Goal: Find specific page/section: Find specific page/section

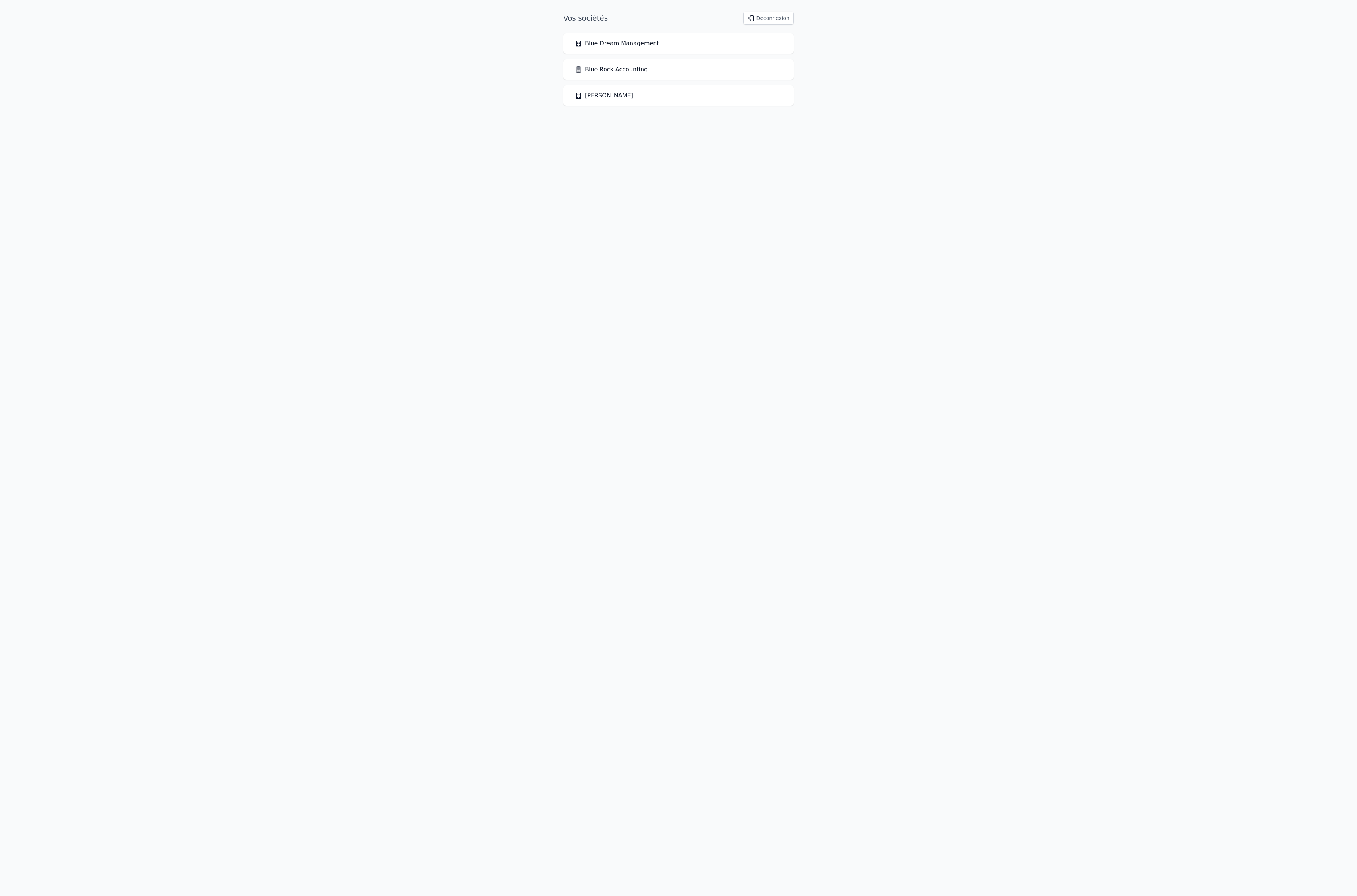
click at [648, 74] on link "Blue Rock Accounting" at bounding box center [610, 69] width 73 height 9
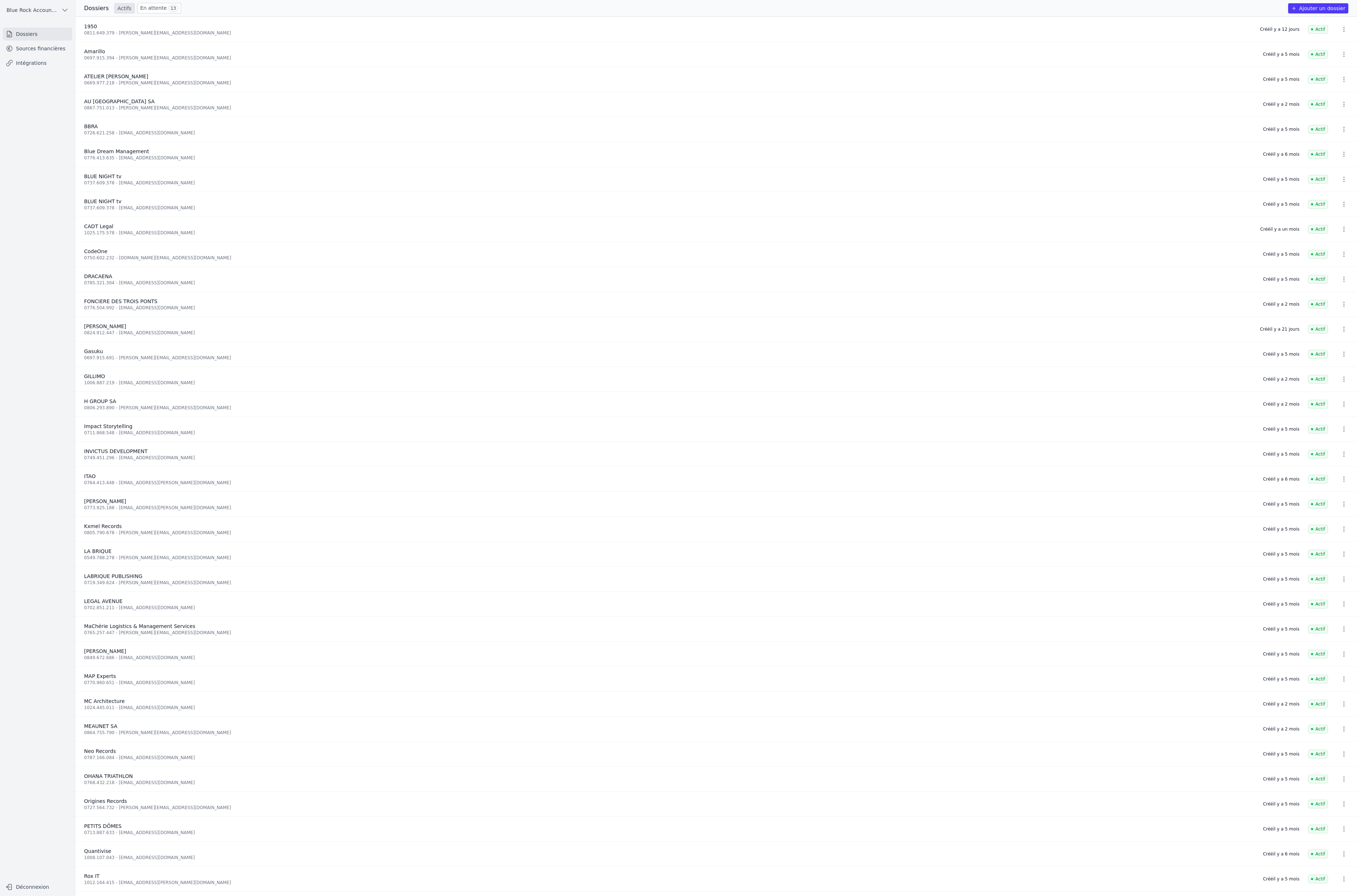
click at [70, 55] on link "Sources financières" at bounding box center [37, 48] width 69 height 13
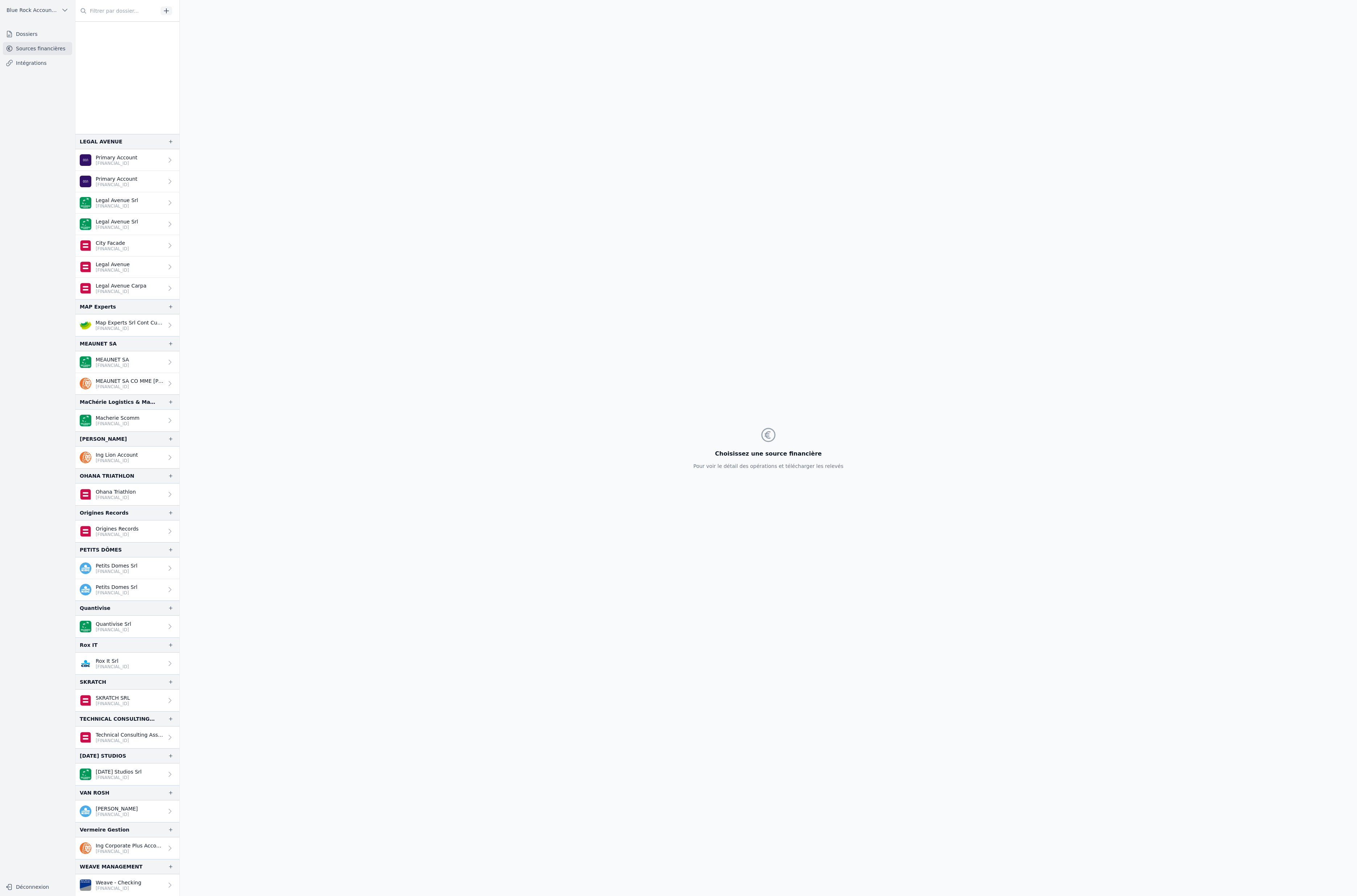
scroll to position [1611, 0]
click at [164, 738] on p "[FINANCIAL_ID]" at bounding box center [130, 741] width 68 height 6
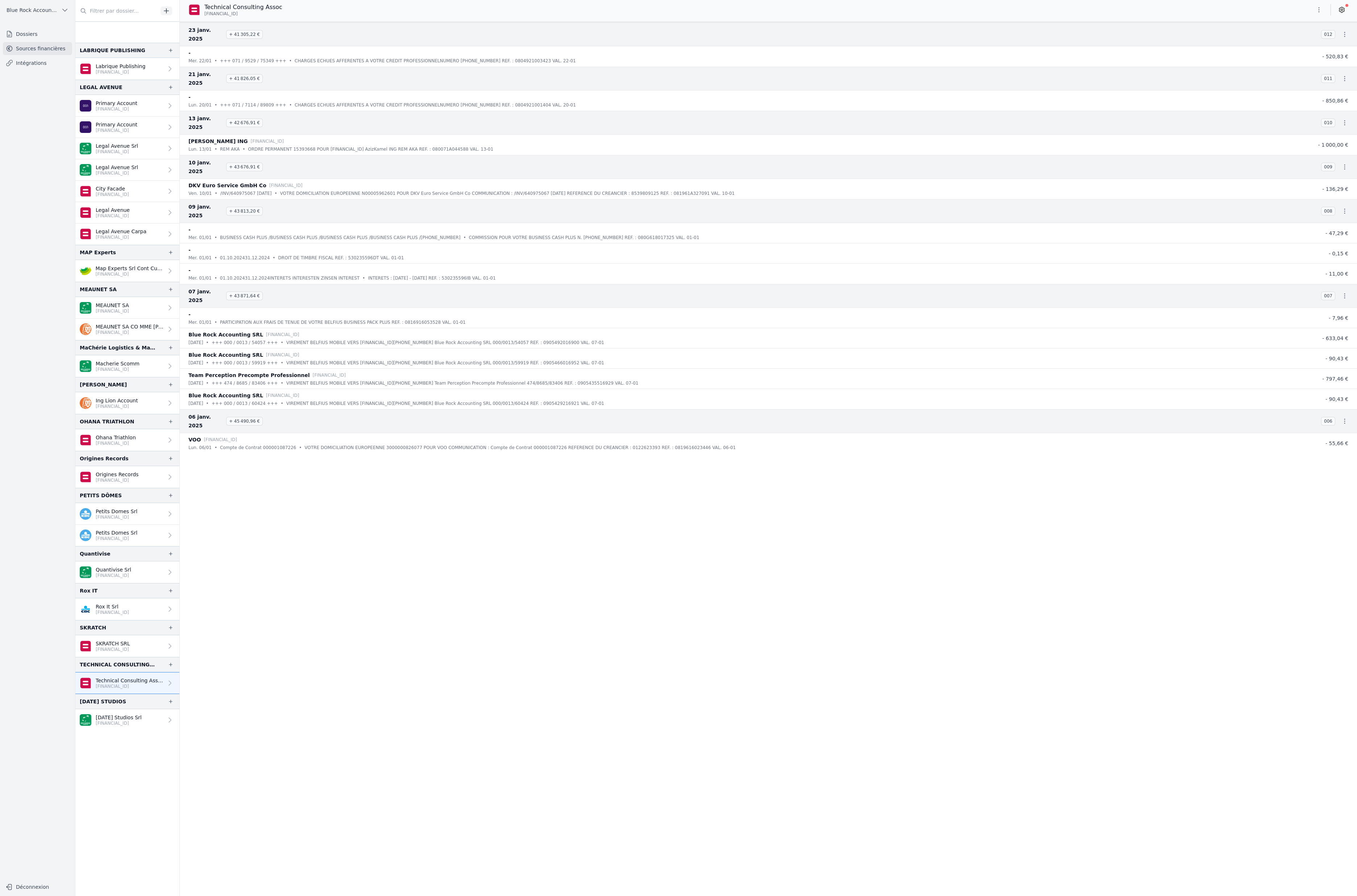
scroll to position [7345, 0]
